Goal: Information Seeking & Learning: Learn about a topic

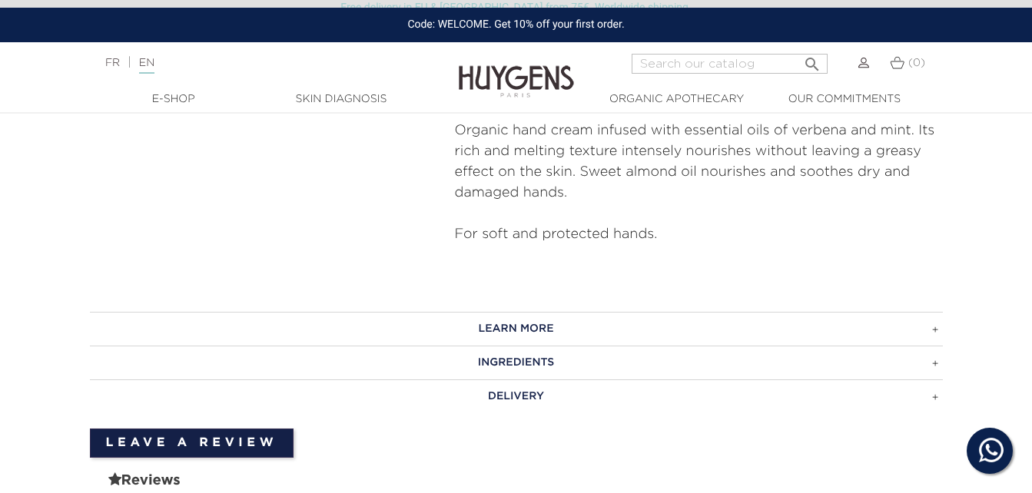
scroll to position [653, 0]
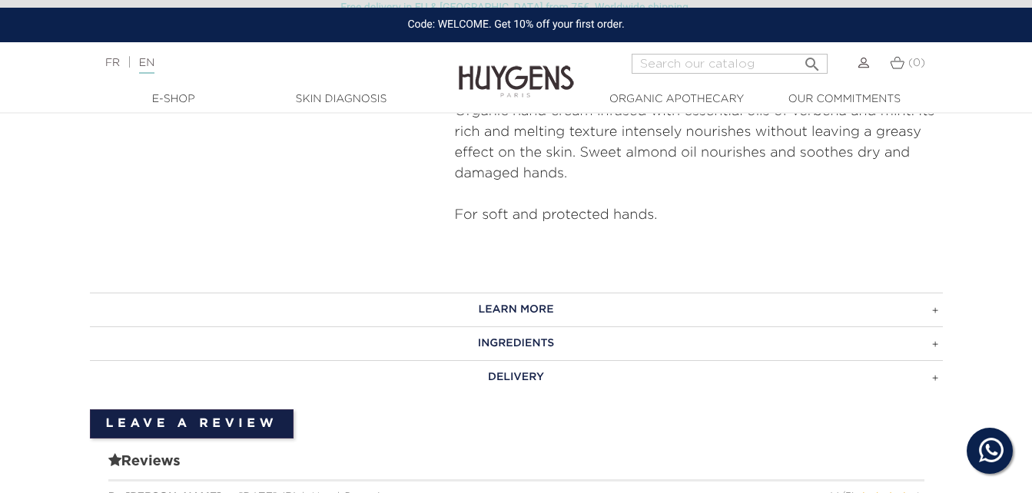
click at [563, 310] on h3 "LEARN MORE" at bounding box center [516, 310] width 853 height 34
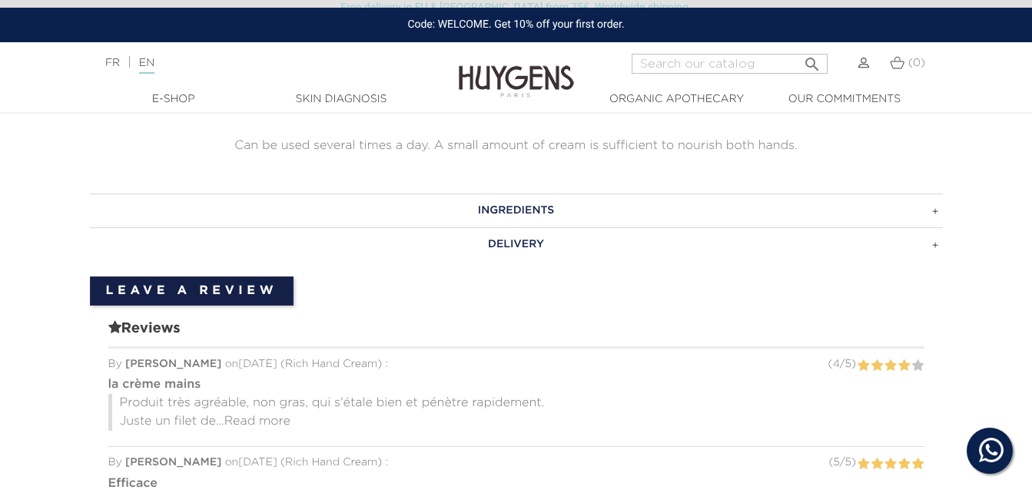
scroll to position [939, 0]
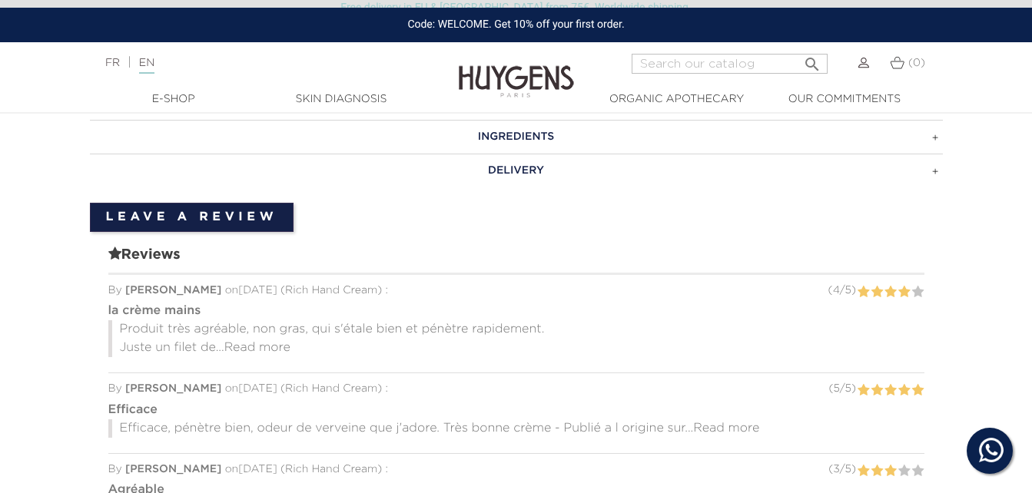
click at [604, 136] on h3 "INGREDIENTS" at bounding box center [516, 137] width 853 height 34
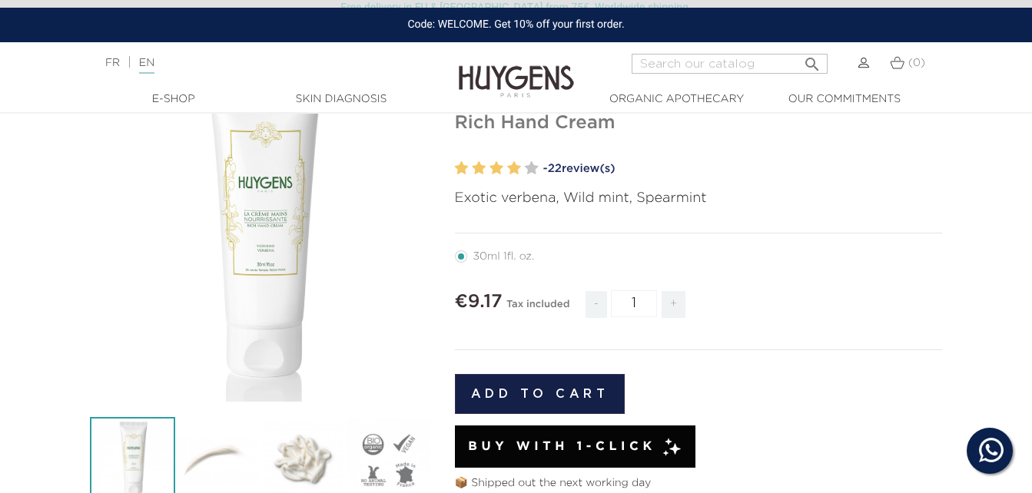
scroll to position [0, 0]
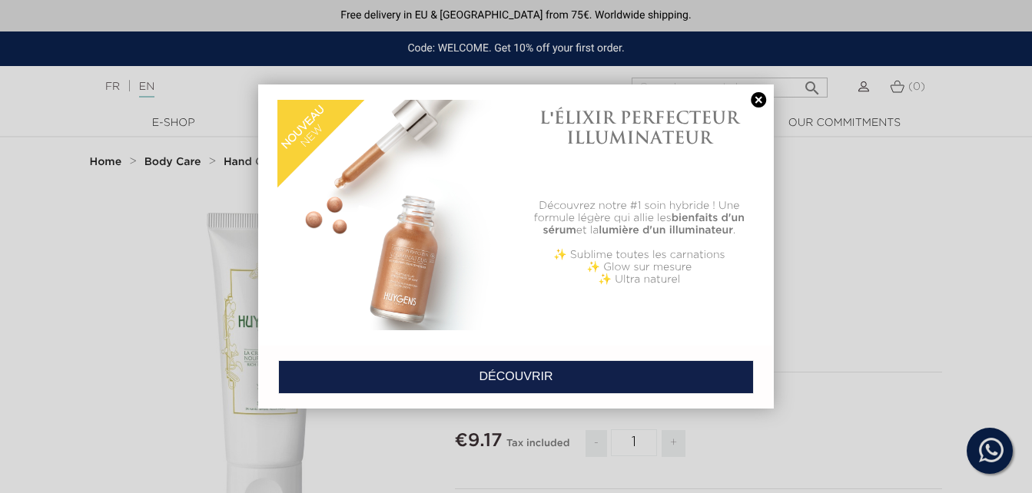
click at [758, 99] on link at bounding box center [758, 100] width 22 height 16
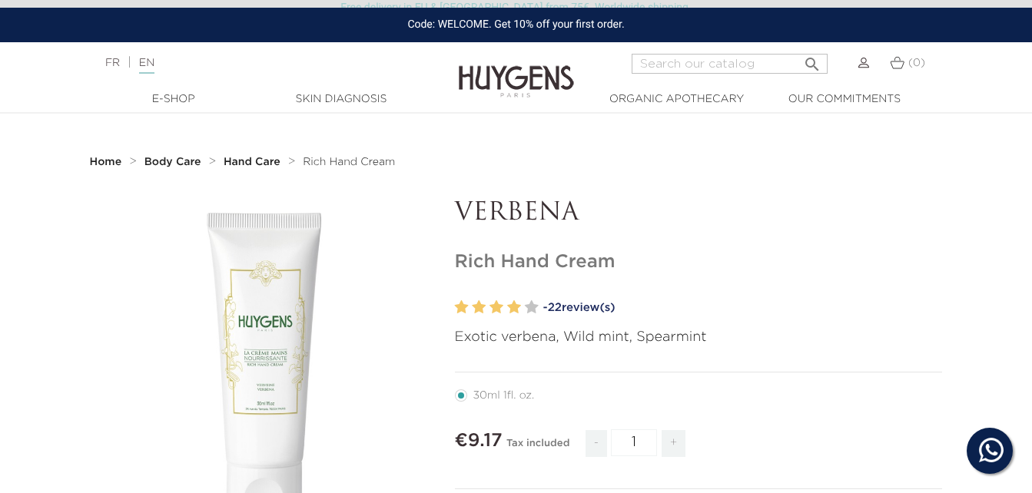
scroll to position [103, 0]
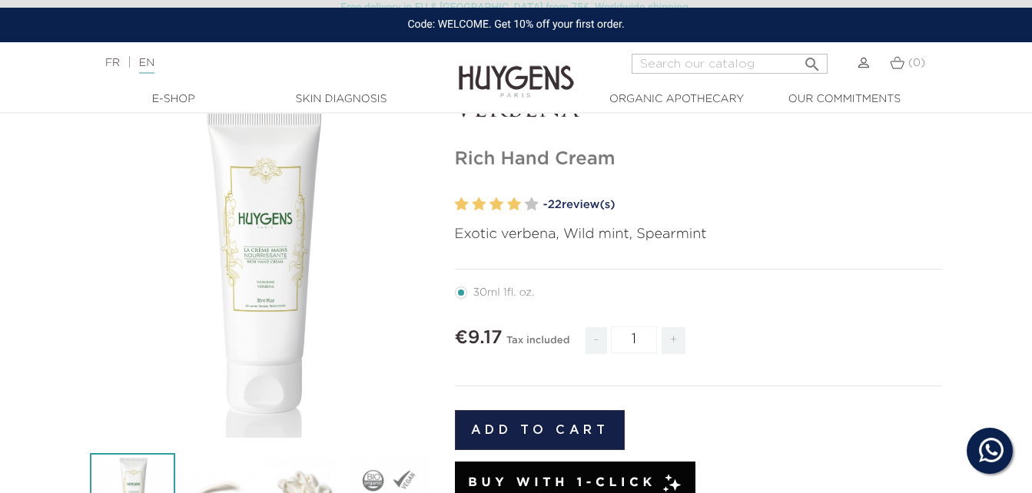
drag, startPoint x: 446, startPoint y: 154, endPoint x: 652, endPoint y: 164, distance: 206.9
click at [652, 164] on div "VERBENA Rich Hand Cream" at bounding box center [698, 446] width 511 height 701
copy h1 "Rich Hand Cream"
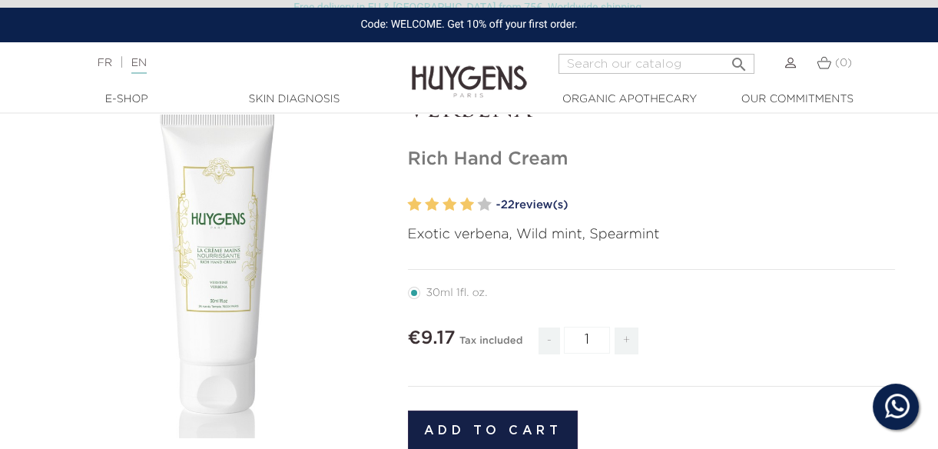
click at [879, 155] on h1 "Rich Hand Cream" at bounding box center [652, 159] width 488 height 22
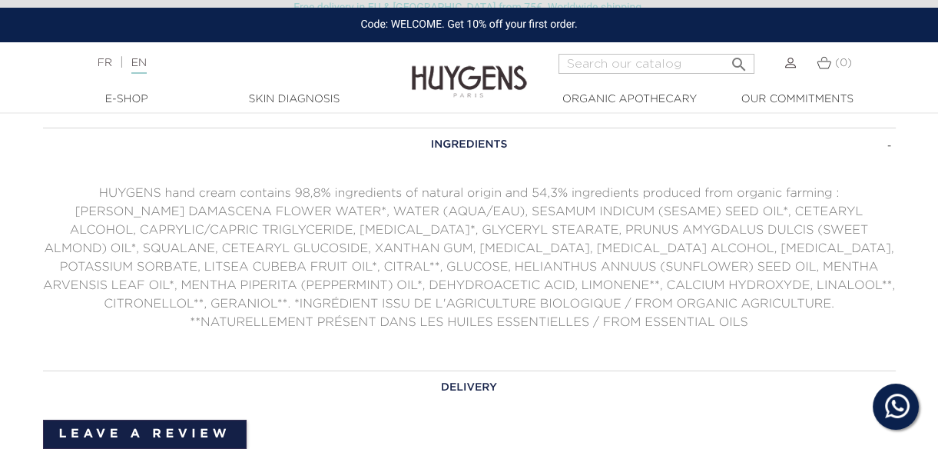
scroll to position [859, 0]
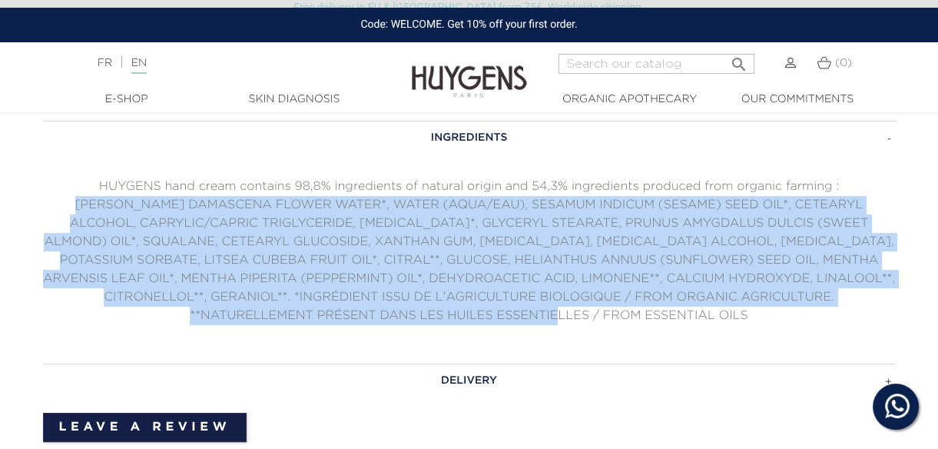
drag, startPoint x: 65, startPoint y: 205, endPoint x: 675, endPoint y: 320, distance: 620.7
click at [675, 320] on p "[PERSON_NAME] DAMASCENA FLOWER WATER*, WATER (AQUA/EAU), SESAMUM INDICUM (SESAM…" at bounding box center [469, 260] width 853 height 129
copy p "[PERSON_NAME] DAMASCENA FLOWER WATER*, WATER (AQUA/EAU), SESAMUM INDICUM (SESAM…"
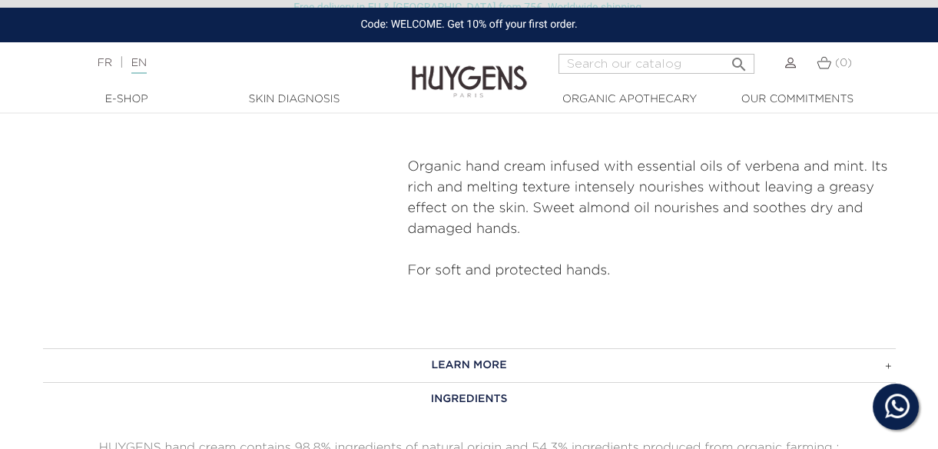
scroll to position [728, 0]
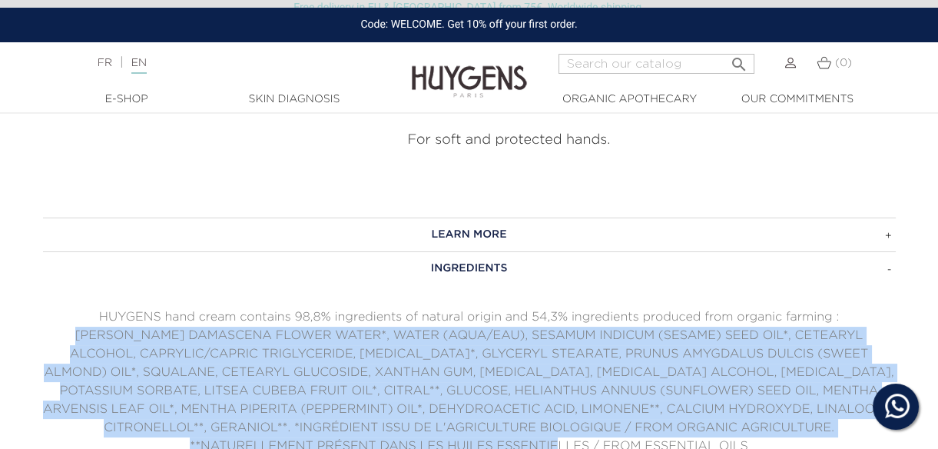
click at [510, 218] on h3 "LEARN MORE" at bounding box center [469, 234] width 853 height 34
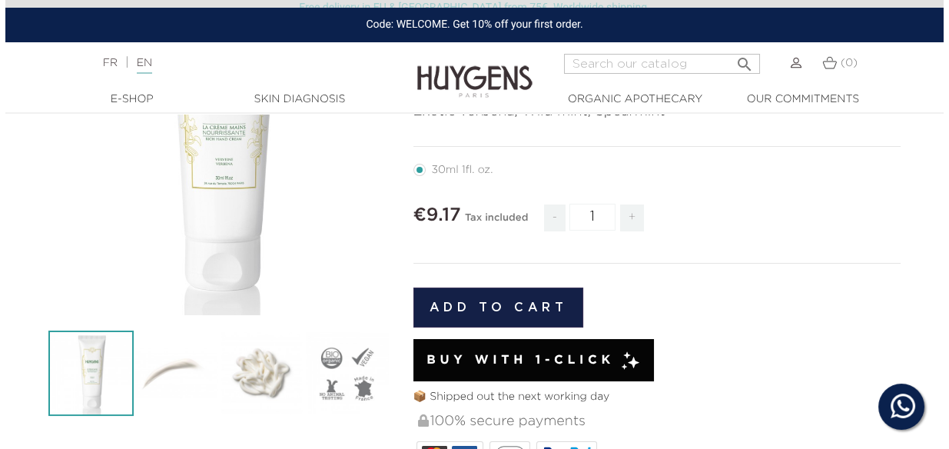
scroll to position [126, 0]
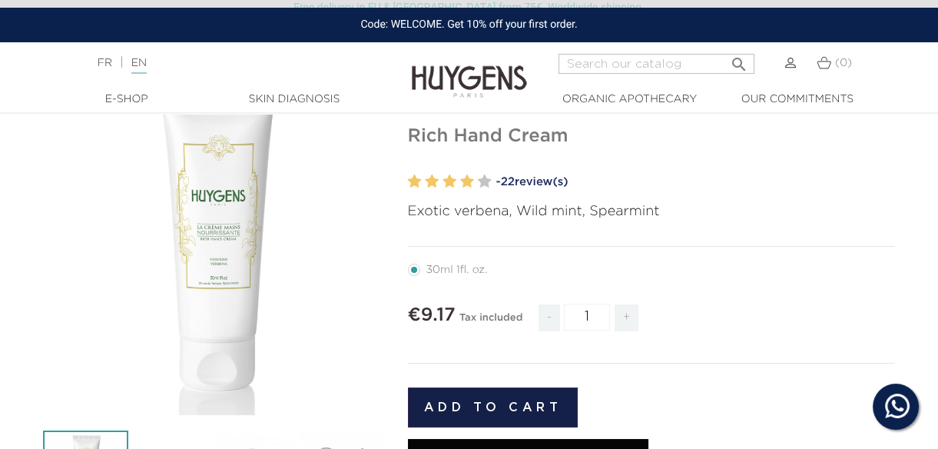
click at [254, 267] on div "" at bounding box center [214, 244] width 342 height 342
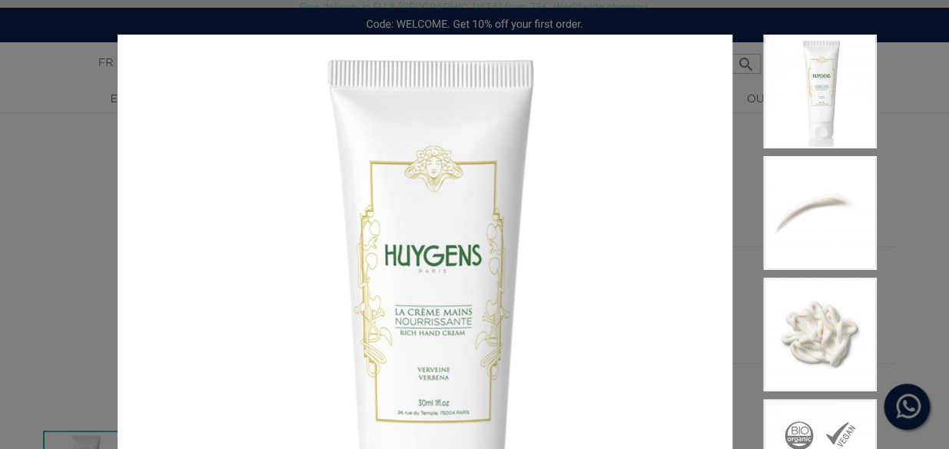
click at [814, 313] on img at bounding box center [820, 334] width 114 height 114
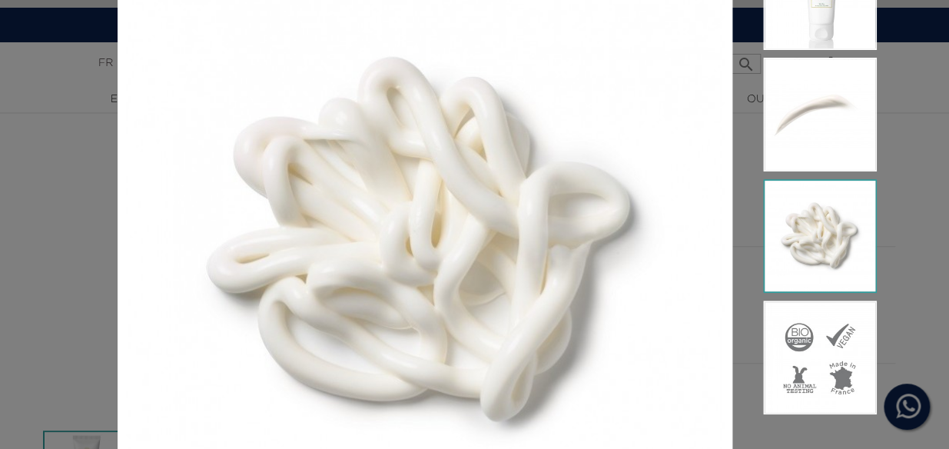
scroll to position [150, 0]
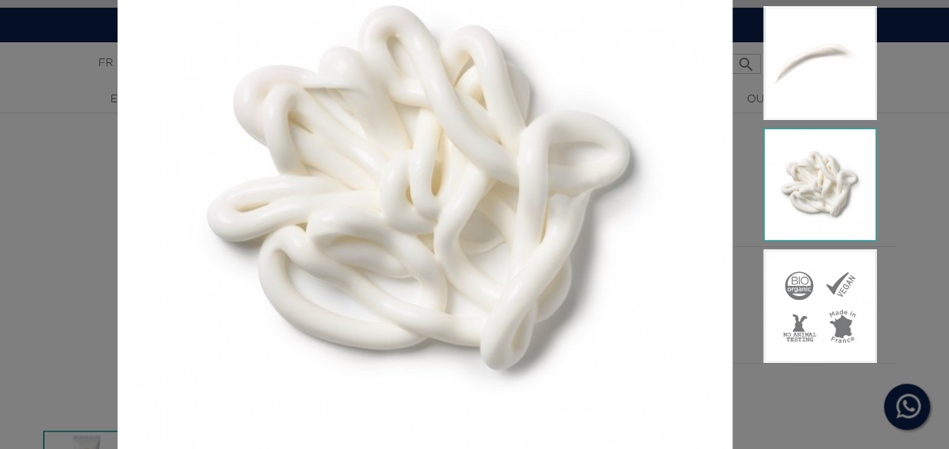
click at [843, 326] on img at bounding box center [820, 306] width 114 height 114
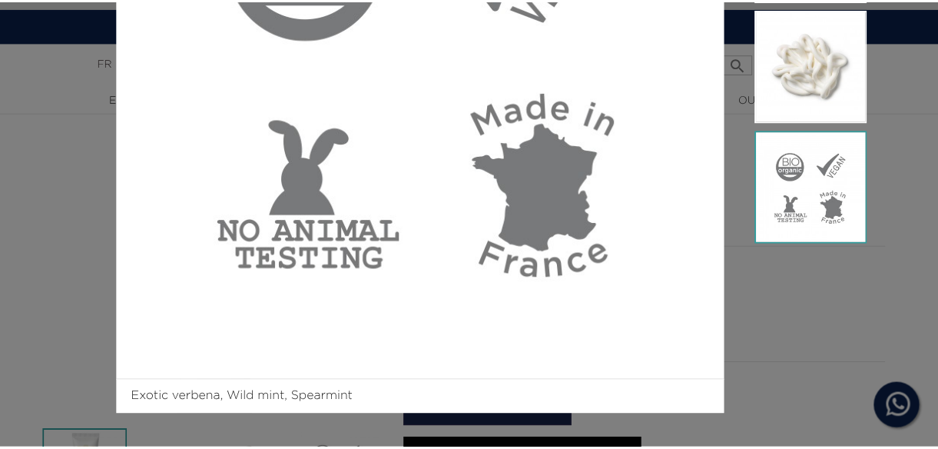
scroll to position [0, 0]
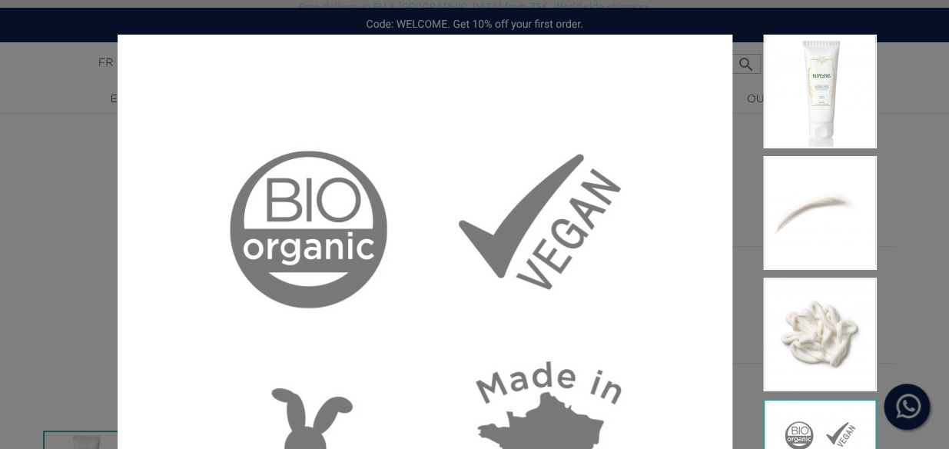
click at [845, 138] on img at bounding box center [820, 92] width 114 height 114
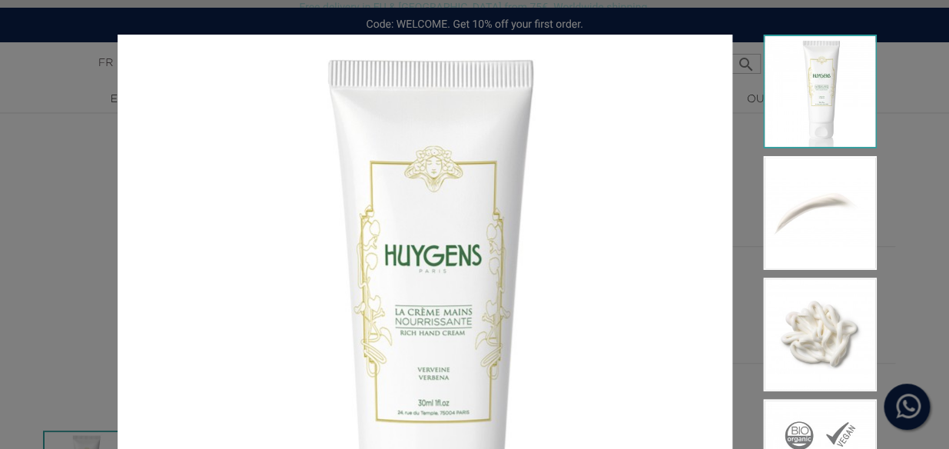
click at [845, 138] on img at bounding box center [820, 92] width 114 height 114
click at [911, 154] on div "Exotic verbena, Wild mint, Spearmint" at bounding box center [474, 224] width 949 height 449
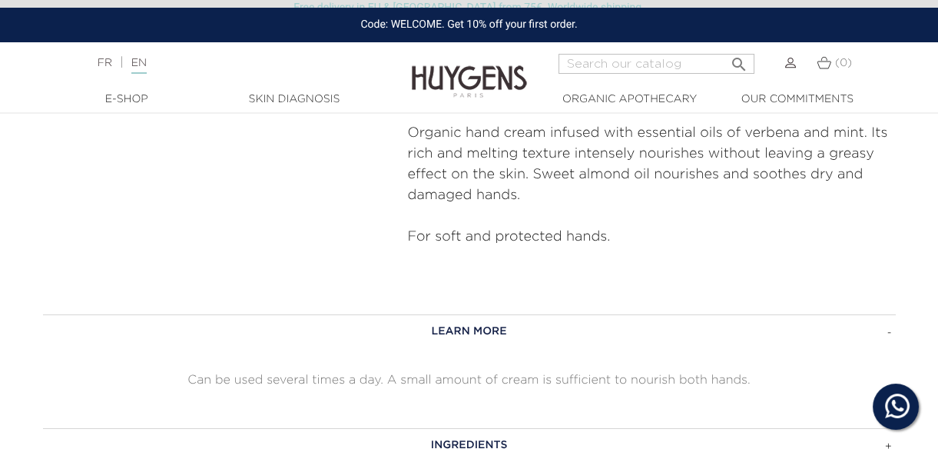
scroll to position [811, 0]
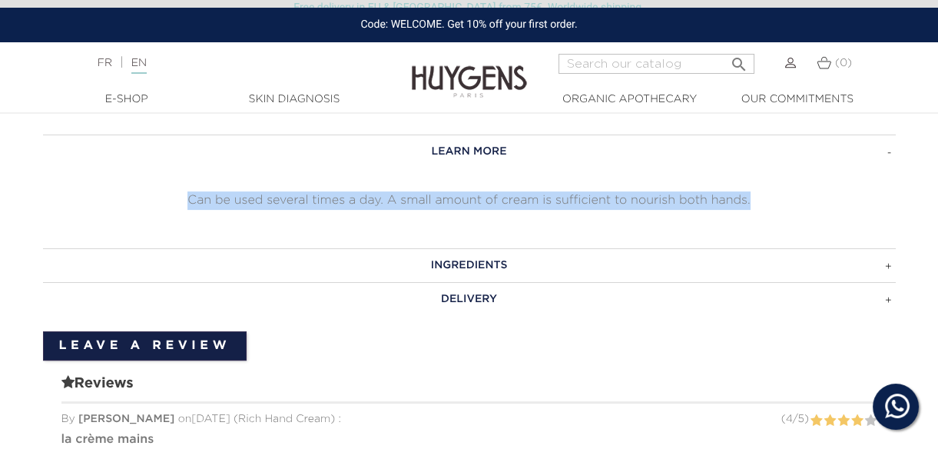
drag, startPoint x: 173, startPoint y: 196, endPoint x: 762, endPoint y: 196, distance: 589.2
click at [762, 196] on p "Can be used several times a day. A small amount of cream is sufficient to nouri…" at bounding box center [469, 200] width 853 height 18
copy p "Can be used several times a day. A small amount of cream is sufficient to nouri…"
click at [658, 266] on h3 "INGREDIENTS" at bounding box center [469, 265] width 853 height 34
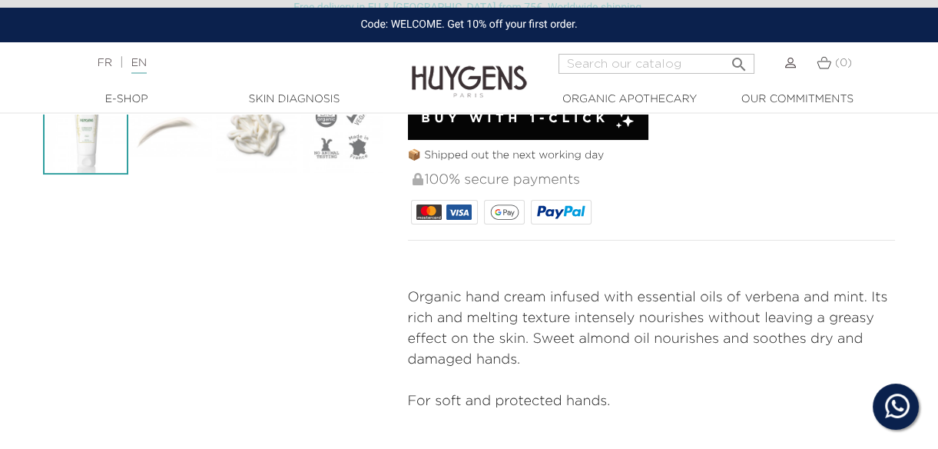
scroll to position [584, 0]
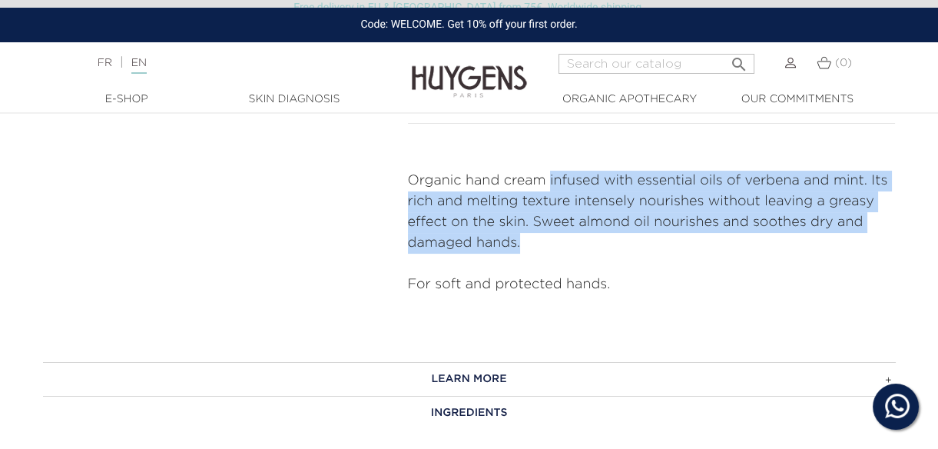
drag, startPoint x: 548, startPoint y: 173, endPoint x: 585, endPoint y: 240, distance: 76.6
click at [585, 240] on p "Organic hand cream infused with essential oils of verbena and mint. Its rich an…" at bounding box center [652, 212] width 488 height 83
copy p "infused with essential oils of verbena and mint. Its rich and melting texture i…"
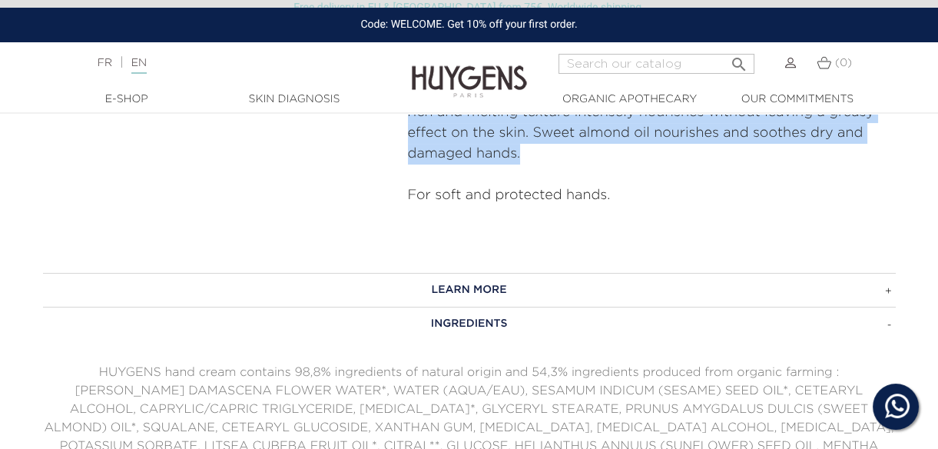
scroll to position [693, 0]
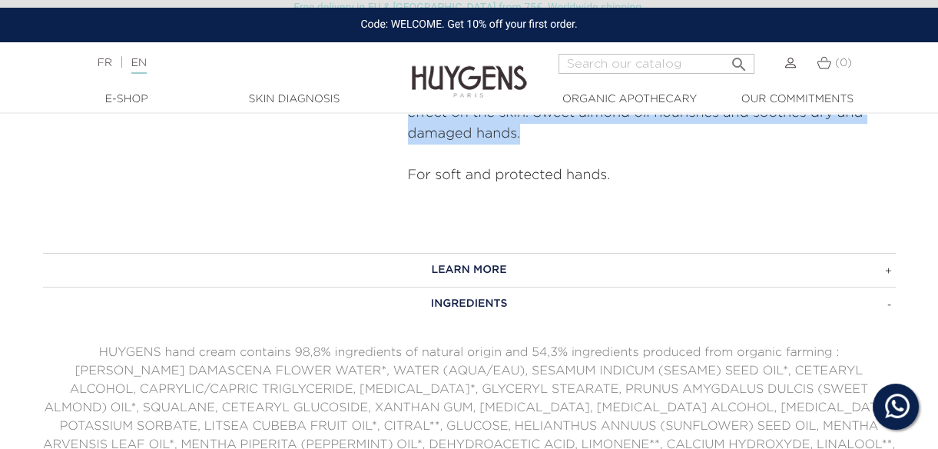
click at [476, 254] on h3 "LEARN MORE" at bounding box center [469, 270] width 853 height 34
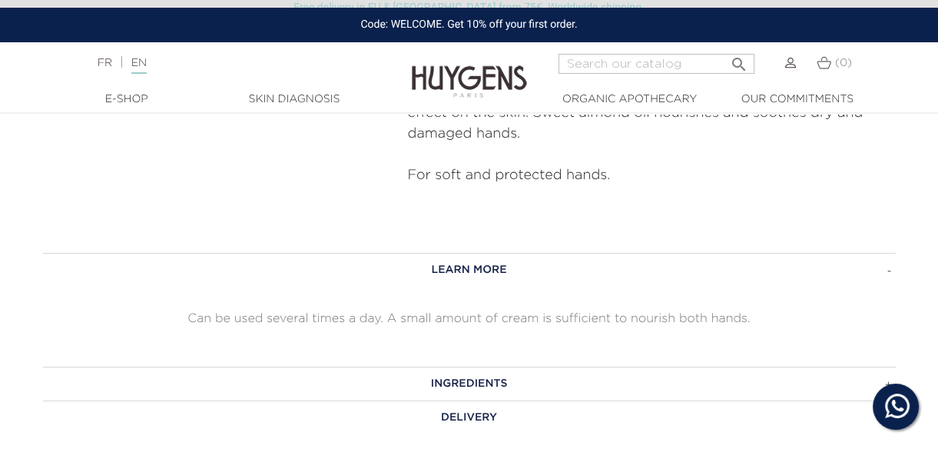
click at [773, 195] on p at bounding box center [652, 196] width 488 height 21
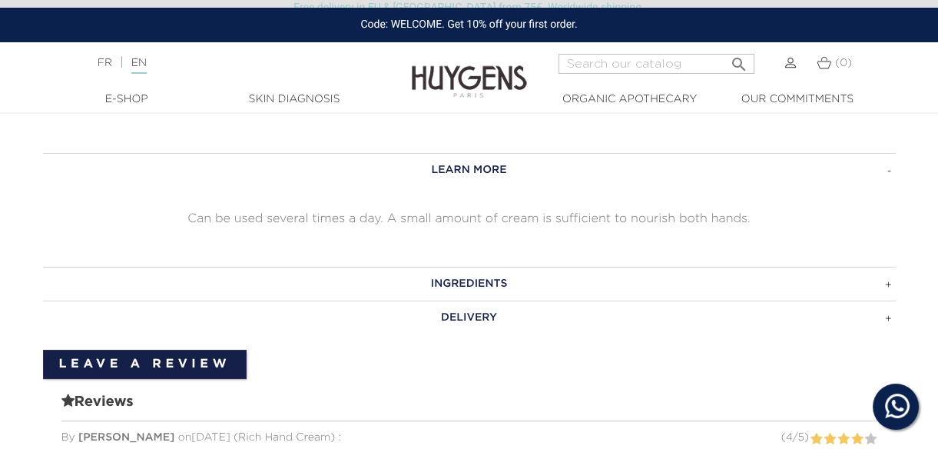
scroll to position [906, 0]
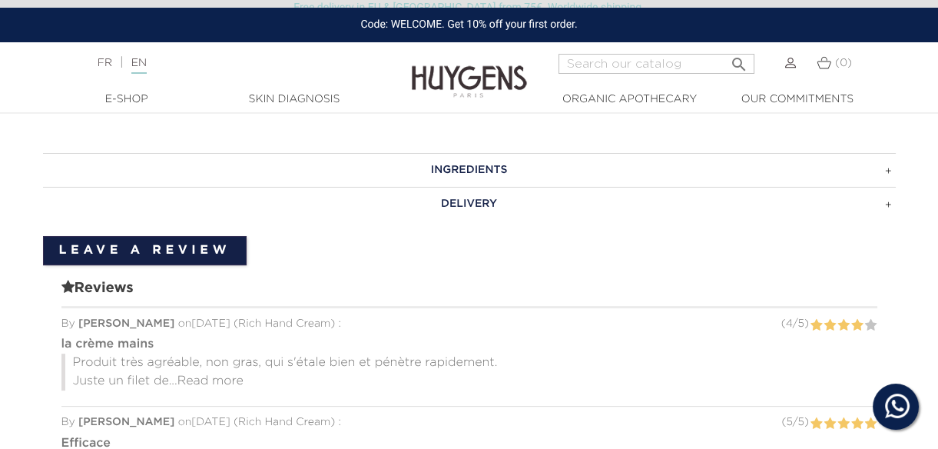
click at [621, 159] on h3 "INGREDIENTS" at bounding box center [469, 170] width 853 height 34
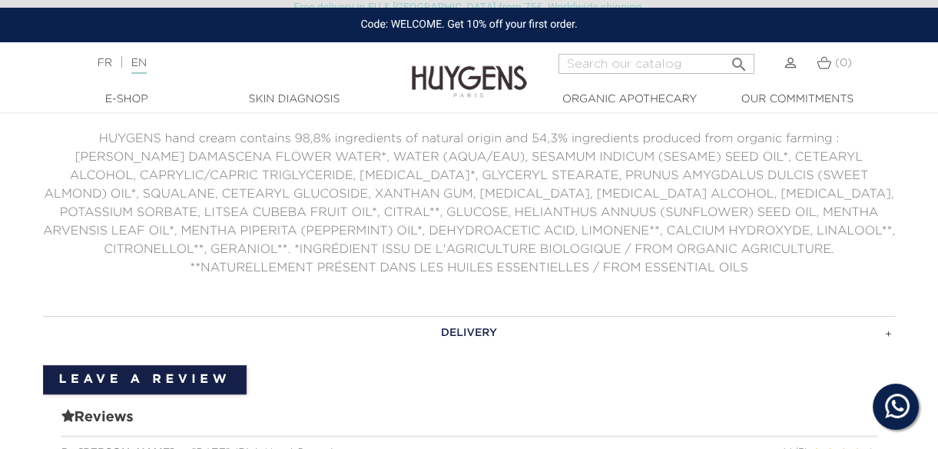
click at [295, 136] on p "HUYGENS hand cream contains 98,8% ingredients of natural origin and 54,3% ingre…" at bounding box center [469, 139] width 853 height 18
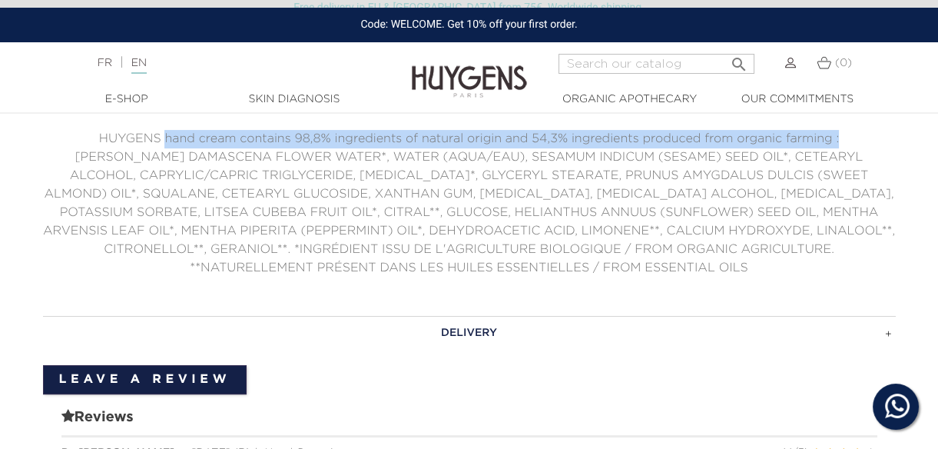
drag, startPoint x: 164, startPoint y: 138, endPoint x: 840, endPoint y: 143, distance: 675.2
click at [840, 143] on p "HUYGENS hand cream contains 98,8% ingredients of natural origin and 54,3% ingre…" at bounding box center [469, 139] width 853 height 18
copy p "hand cream contains 98,8% ingredients of natural origin and 54,3% ingredients p…"
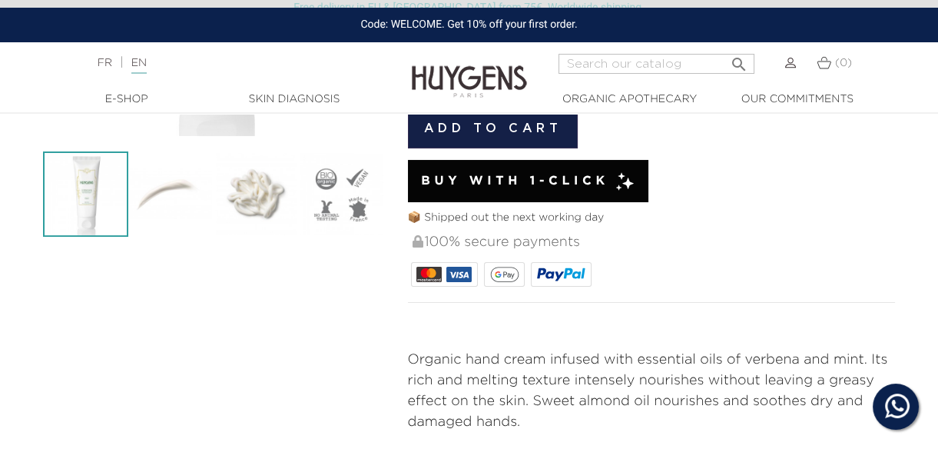
scroll to position [295, 0]
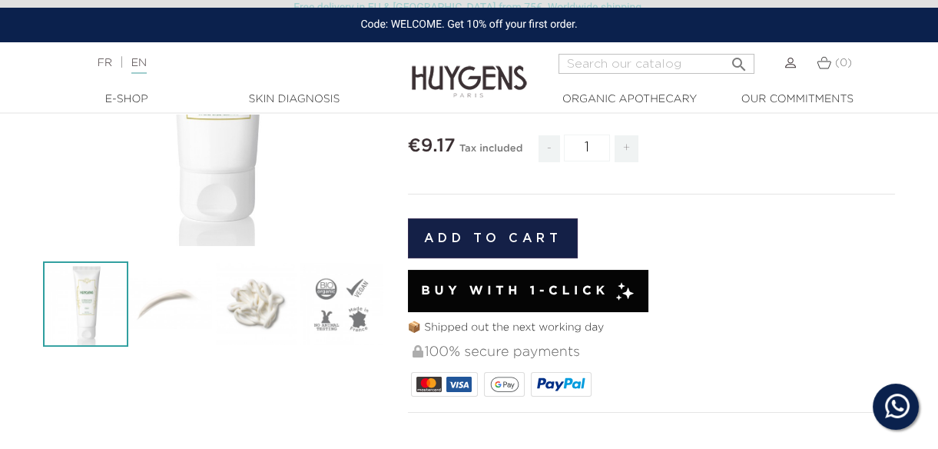
click at [348, 308] on img at bounding box center [341, 303] width 85 height 85
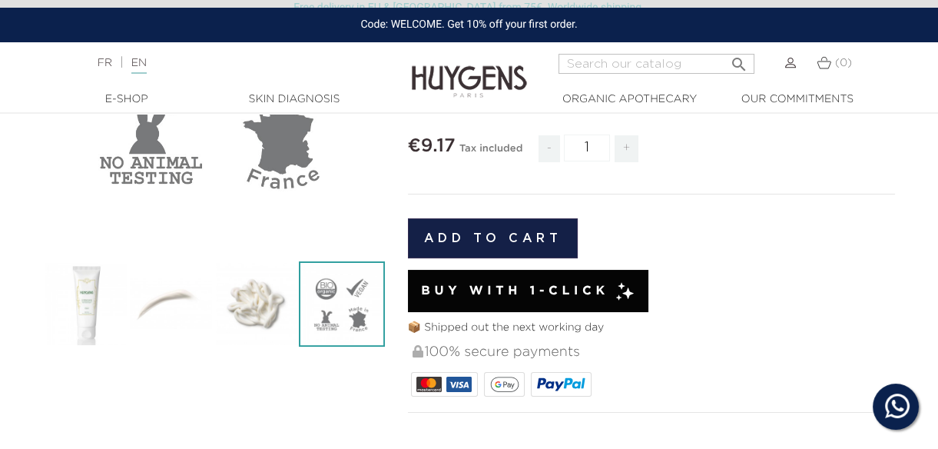
click at [328, 321] on img at bounding box center [341, 303] width 85 height 85
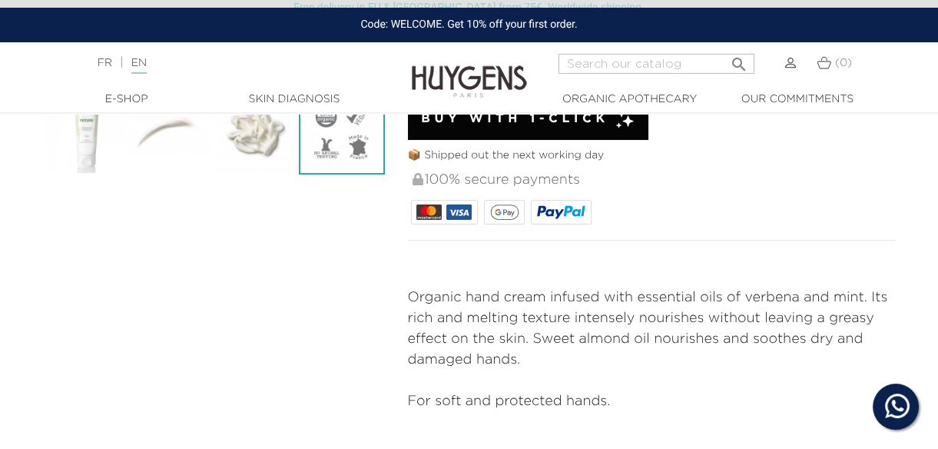
scroll to position [109, 0]
